Goal: Information Seeking & Learning: Find specific fact

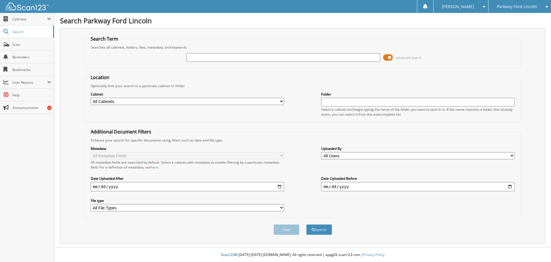
click at [309, 57] on input "text" at bounding box center [284, 57] width 194 height 9
type input "nlh655"
click at [306, 224] on button "Search" at bounding box center [319, 229] width 26 height 11
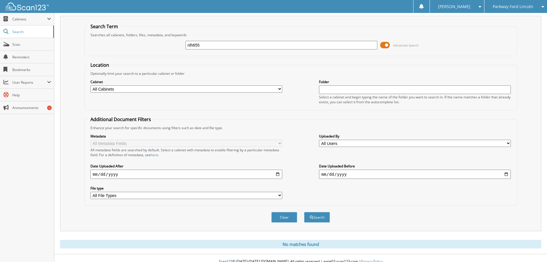
scroll to position [19, 0]
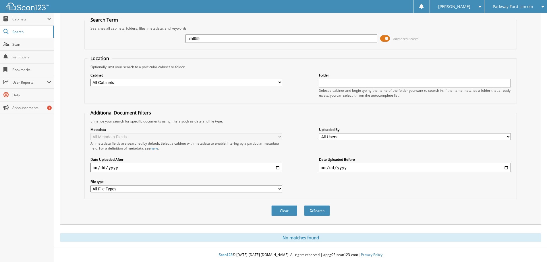
click at [275, 37] on input "nlh655" at bounding box center [282, 38] width 192 height 9
type input "n"
type input "NLH655"
click at [304, 205] on button "Search" at bounding box center [317, 210] width 26 height 11
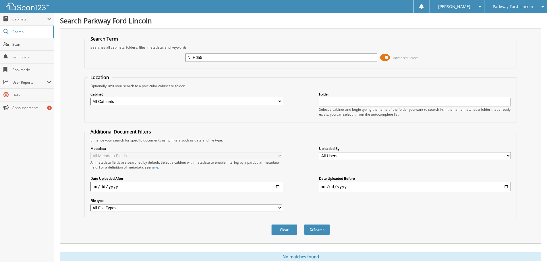
scroll to position [19, 0]
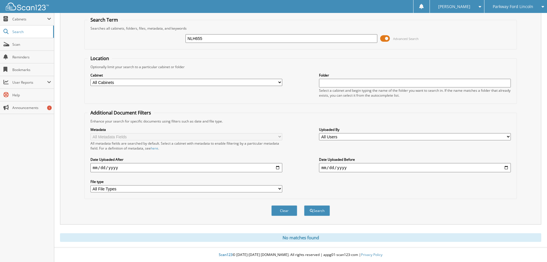
click at [229, 42] on input "NLH655" at bounding box center [282, 38] width 192 height 9
click at [232, 38] on input "NLH655" at bounding box center [282, 38] width 192 height 9
type input "FH706"
click at [304, 205] on button "Search" at bounding box center [317, 210] width 26 height 11
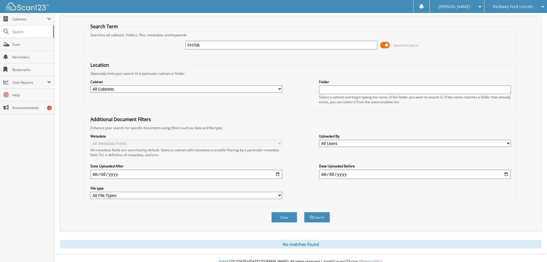
scroll to position [19, 0]
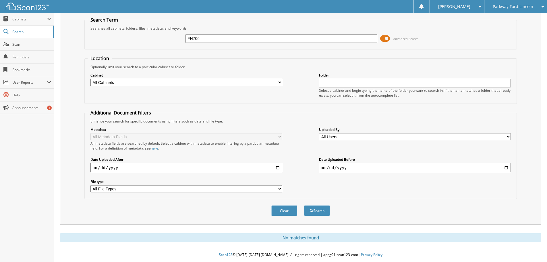
click at [234, 37] on input "FH706" at bounding box center [282, 38] width 192 height 9
type input "MVH607"
click at [304, 205] on button "Search" at bounding box center [317, 210] width 26 height 11
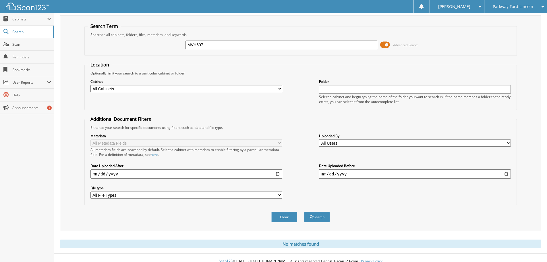
scroll to position [19, 0]
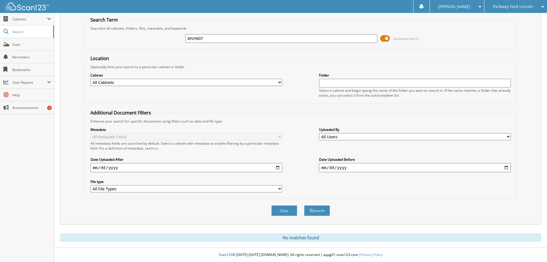
click at [234, 37] on input "MVH607" at bounding box center [282, 38] width 192 height 9
type input "MVH856"
click at [304, 205] on button "Search" at bounding box center [317, 210] width 26 height 11
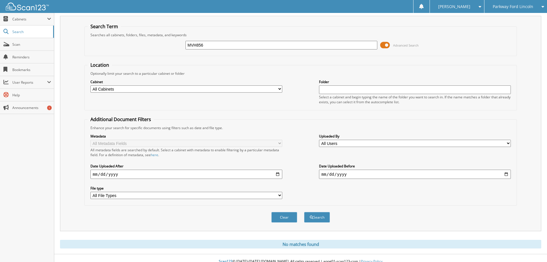
scroll to position [19, 0]
